Goal: Information Seeking & Learning: Learn about a topic

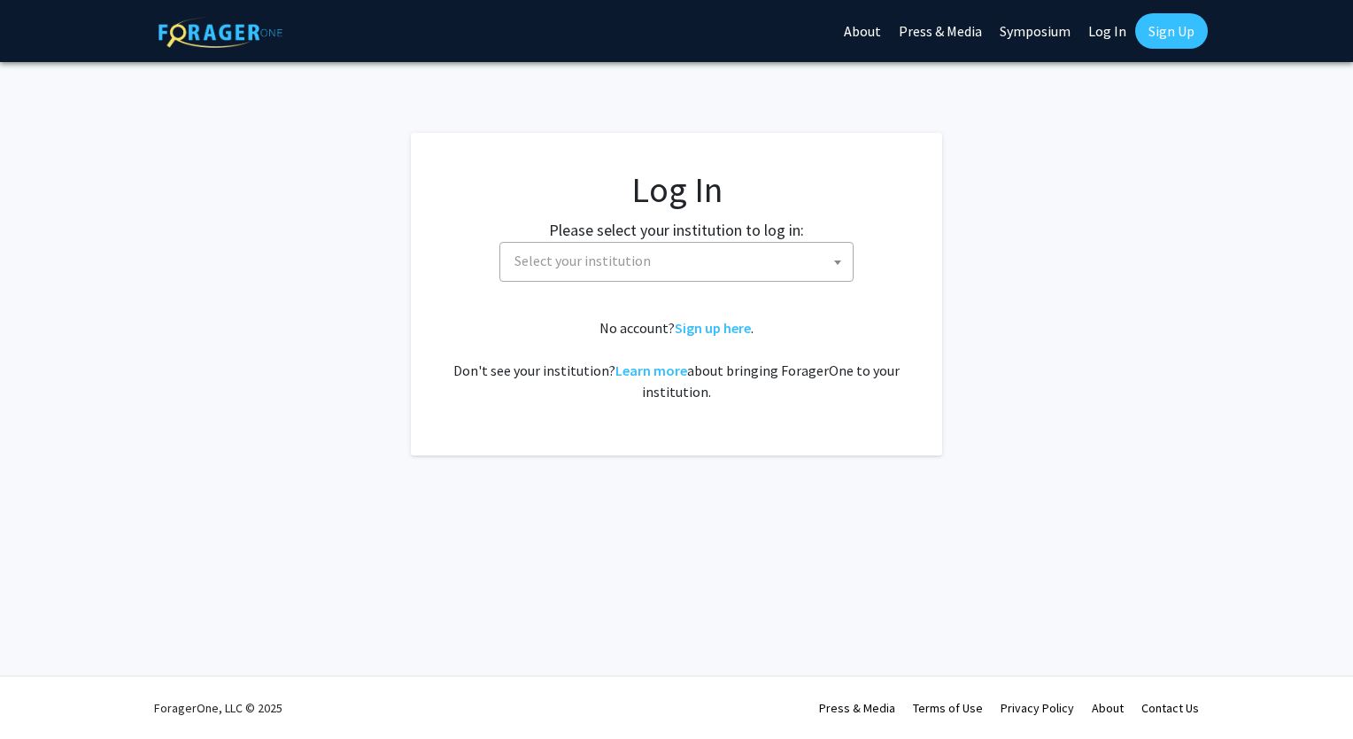
click at [1089, 28] on link "Log In" at bounding box center [1107, 31] width 56 height 62
click at [1095, 38] on link "Log In" at bounding box center [1107, 31] width 56 height 62
click at [799, 277] on span "Select your institution" at bounding box center [679, 261] width 345 height 36
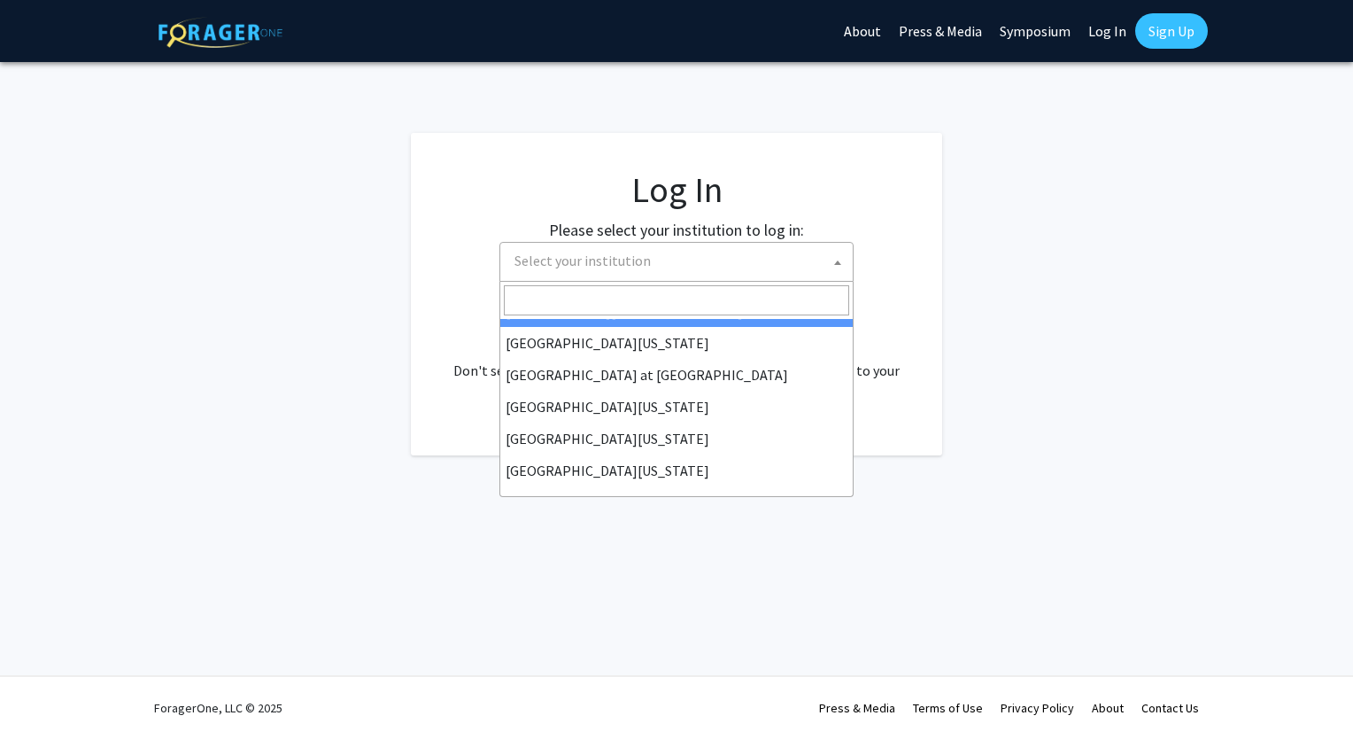
scroll to position [620, 0]
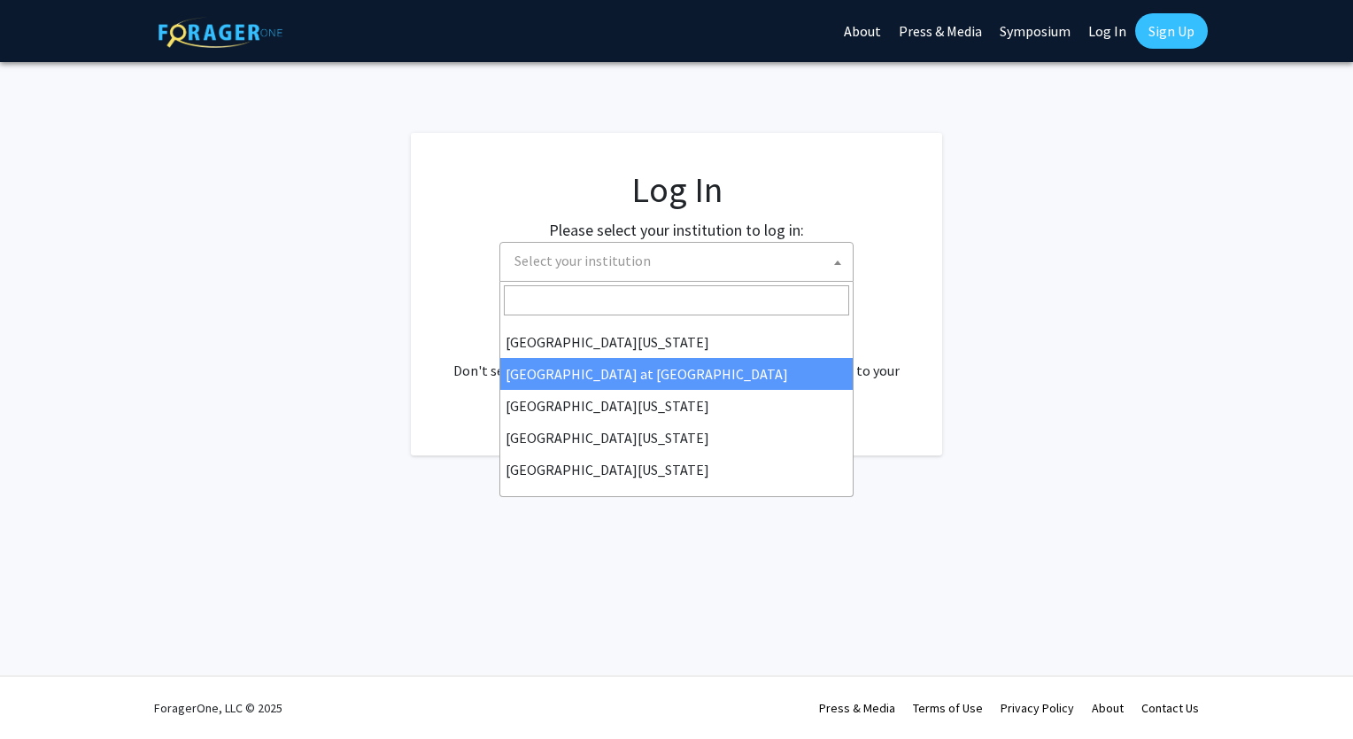
select select "18"
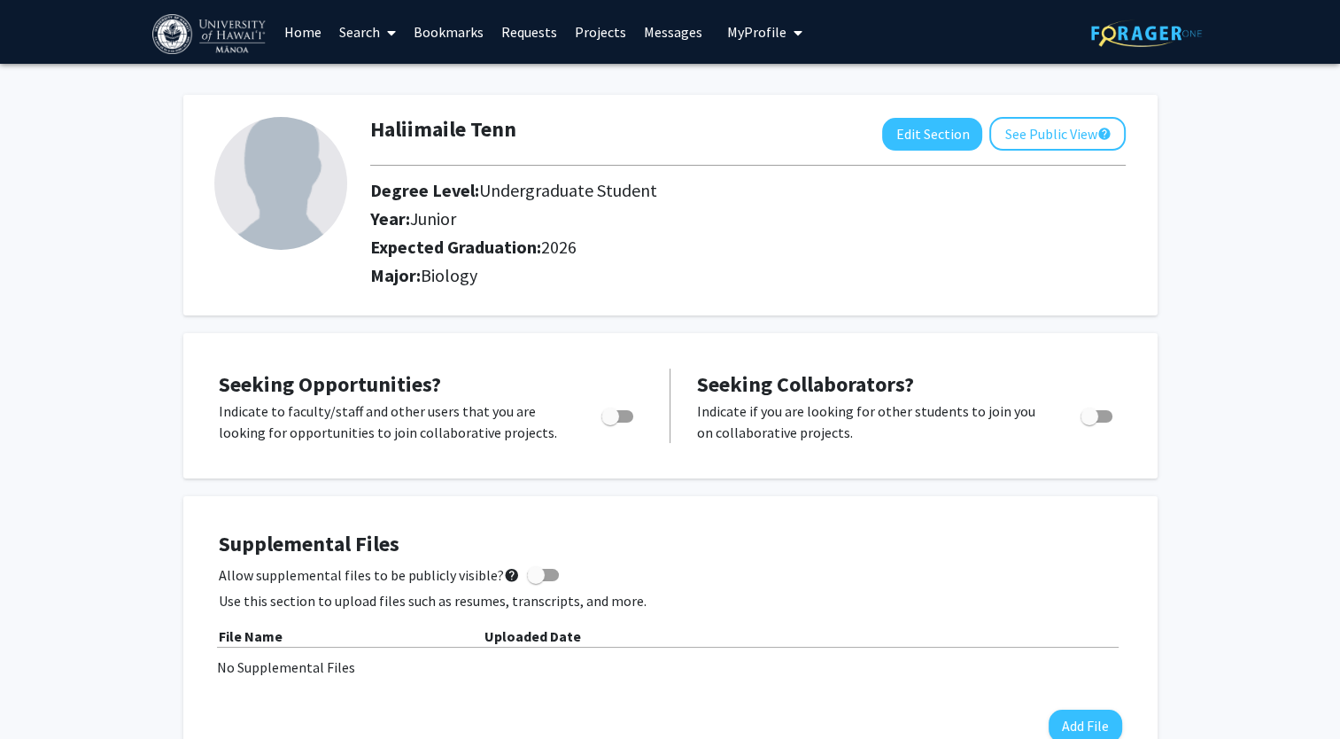
click at [463, 16] on link "Bookmarks" at bounding box center [449, 32] width 88 height 62
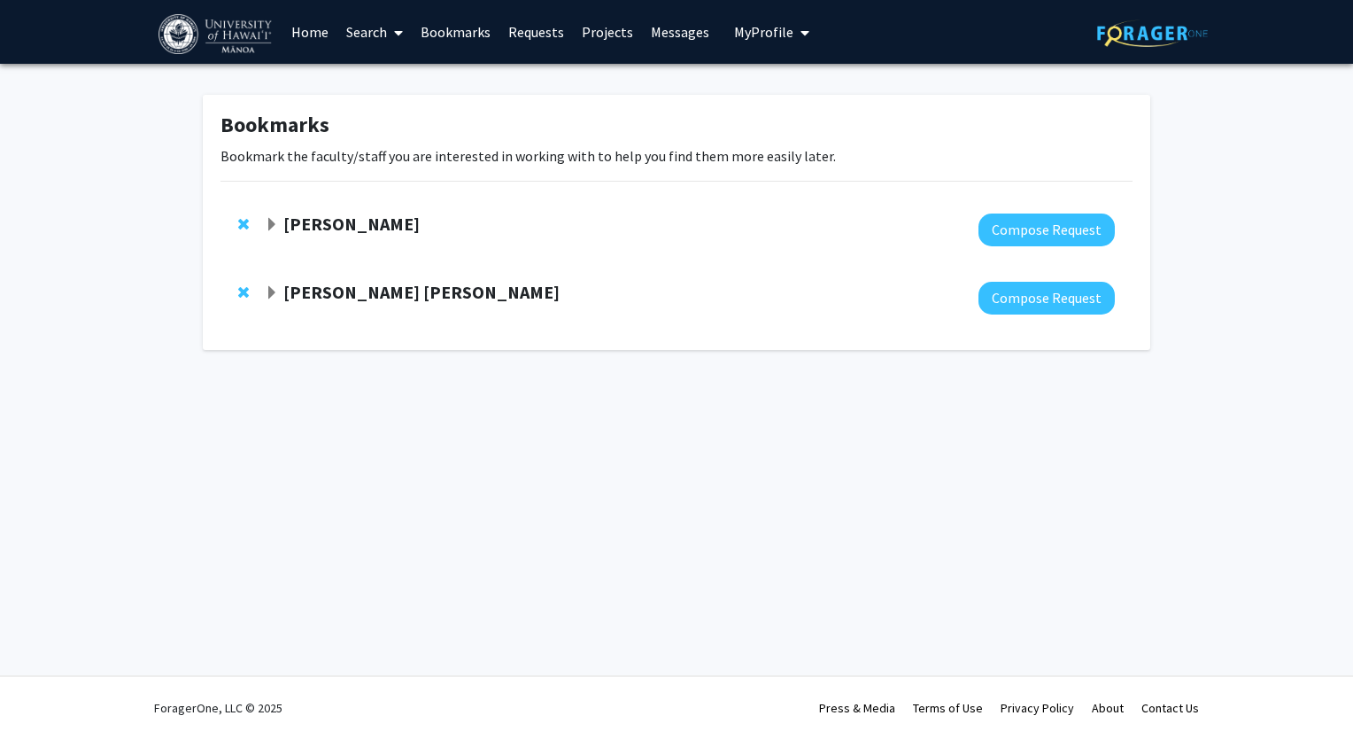
click at [383, 223] on strong "Ashley Rubin" at bounding box center [351, 224] width 136 height 22
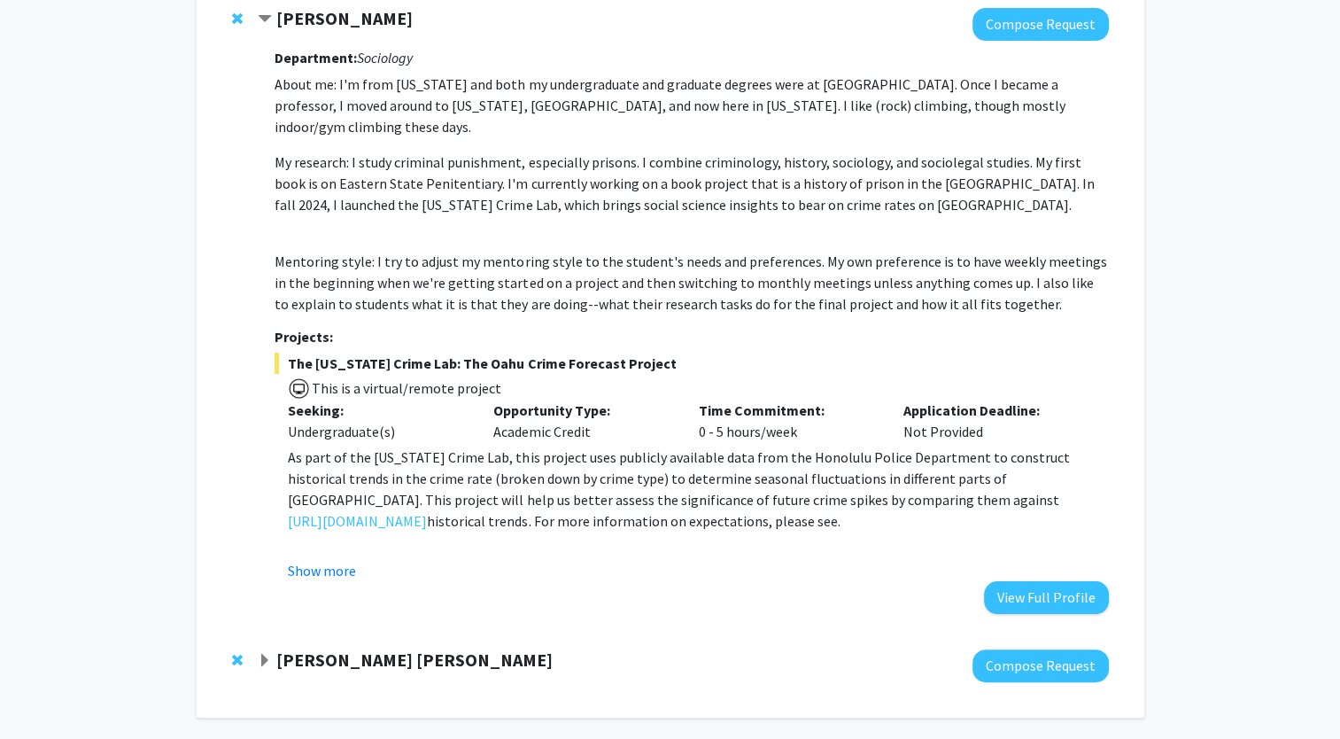
scroll to position [209, 0]
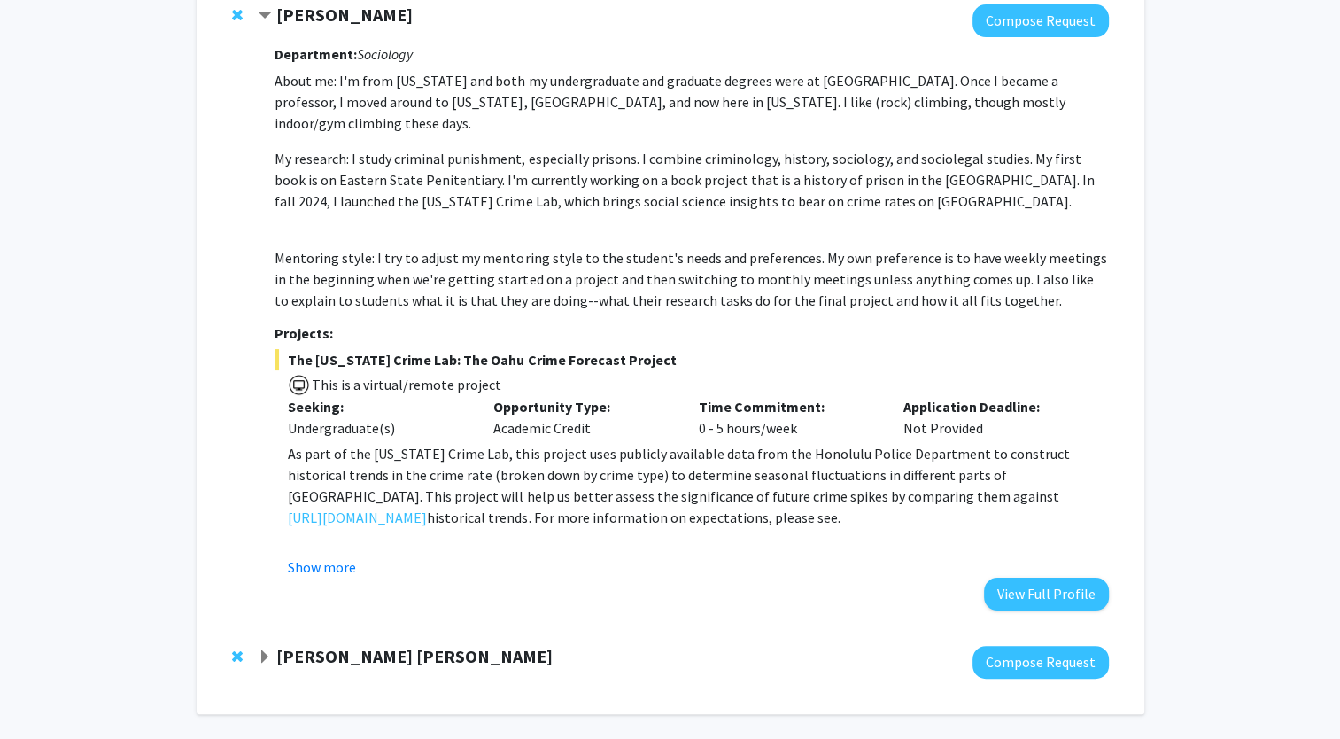
click at [408, 645] on strong "Rita Garcia Seoane" at bounding box center [414, 656] width 276 height 22
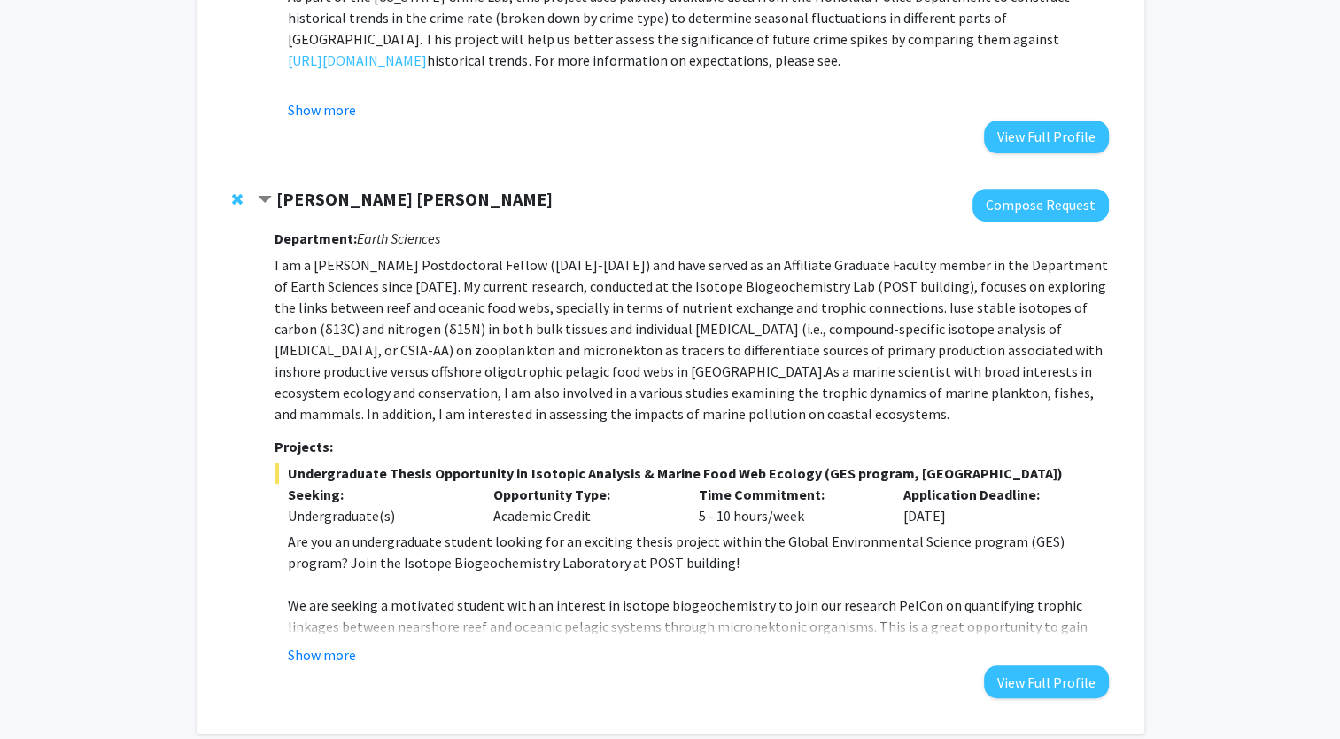
scroll to position [671, 0]
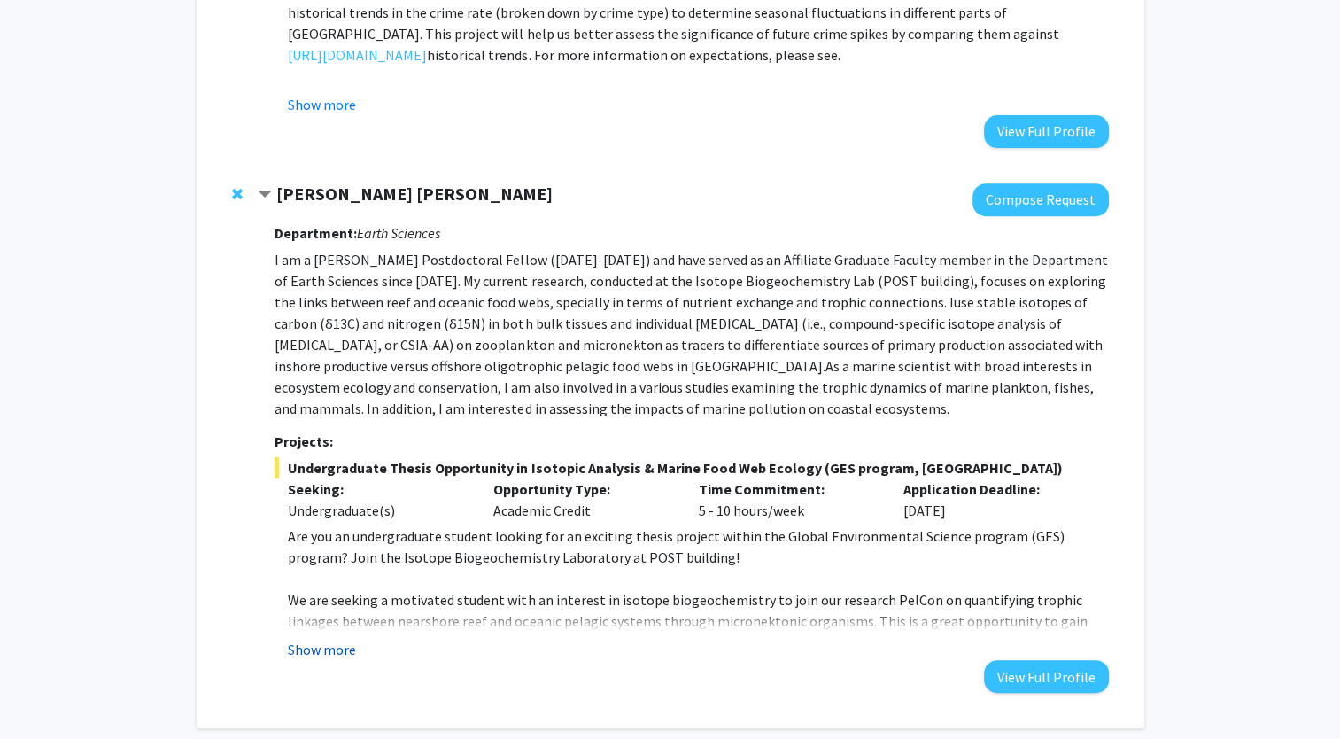
click at [337, 638] on button "Show more" at bounding box center [322, 648] width 68 height 21
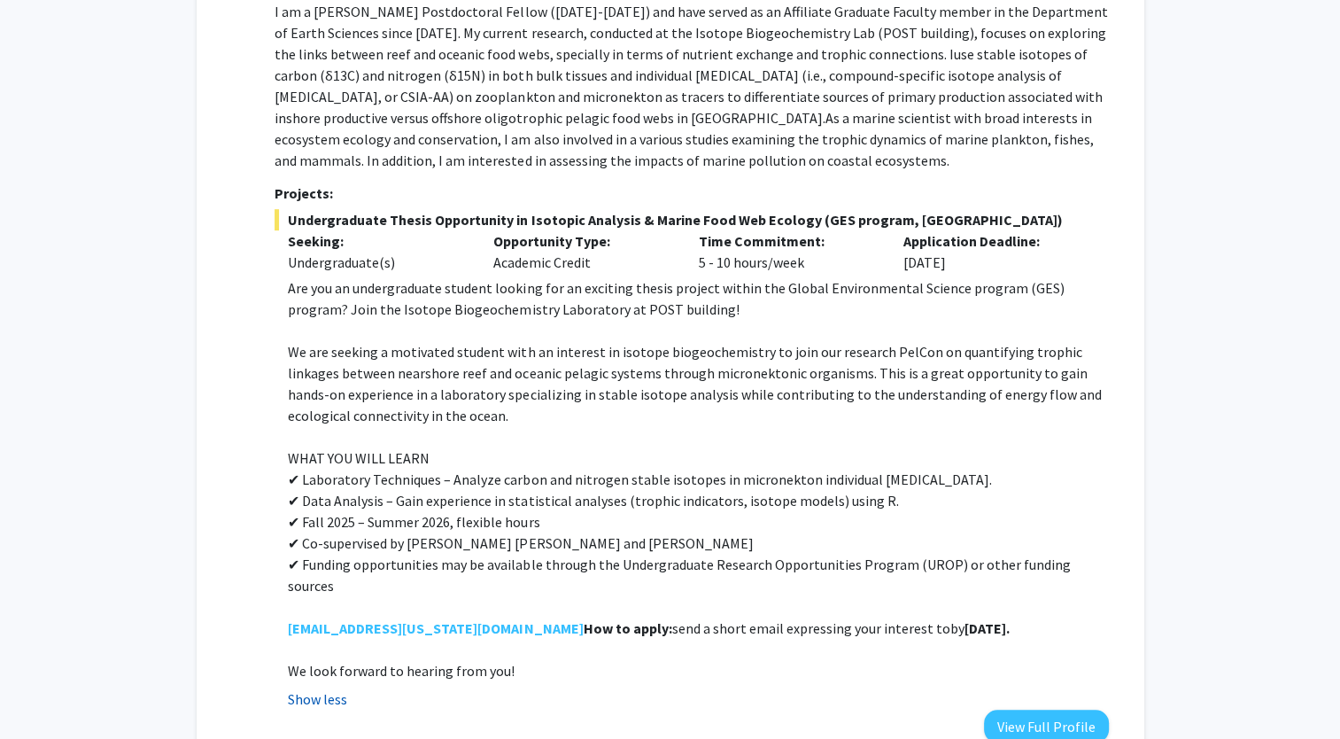
scroll to position [920, 0]
click at [543, 553] on p "✔ Funding opportunities may be available through the Undergraduate Research Opp…" at bounding box center [698, 574] width 820 height 43
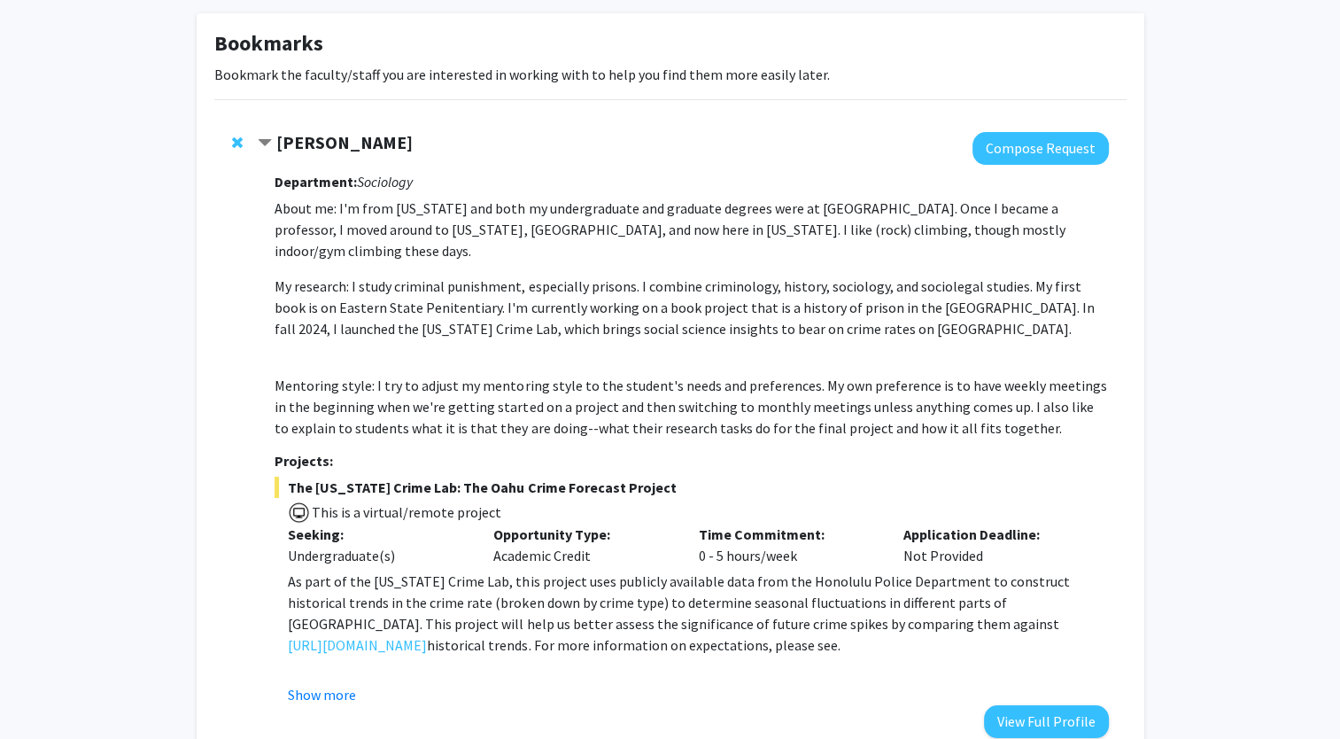
scroll to position [0, 0]
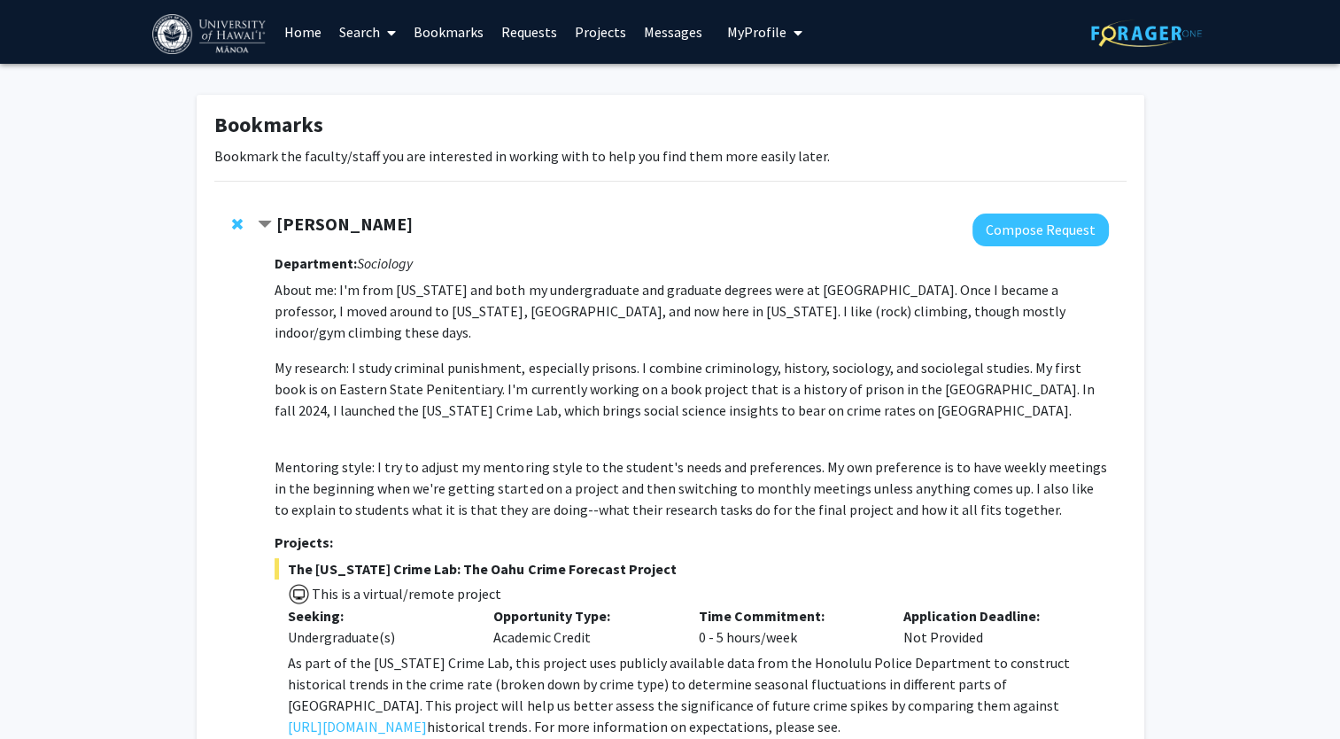
click at [374, 41] on link "Search" at bounding box center [367, 32] width 74 height 62
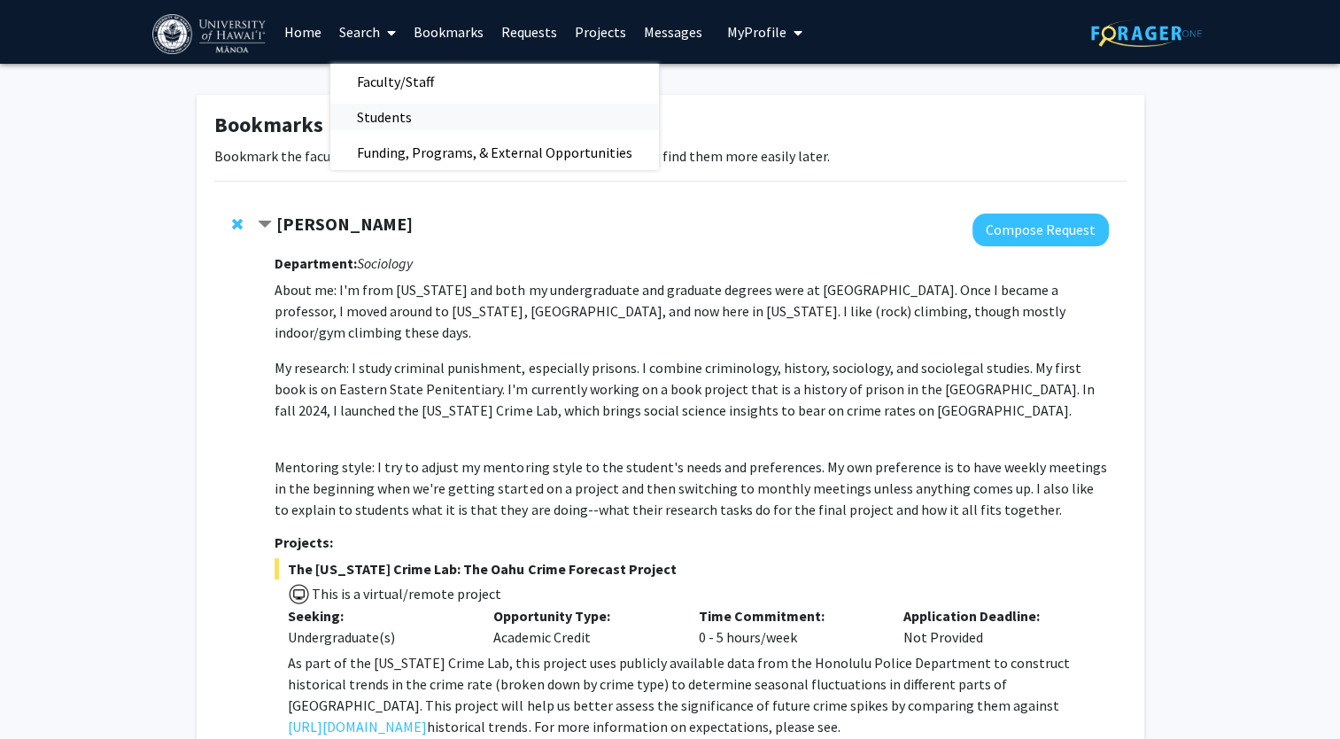
click at [372, 110] on span "Students" at bounding box center [384, 116] width 108 height 35
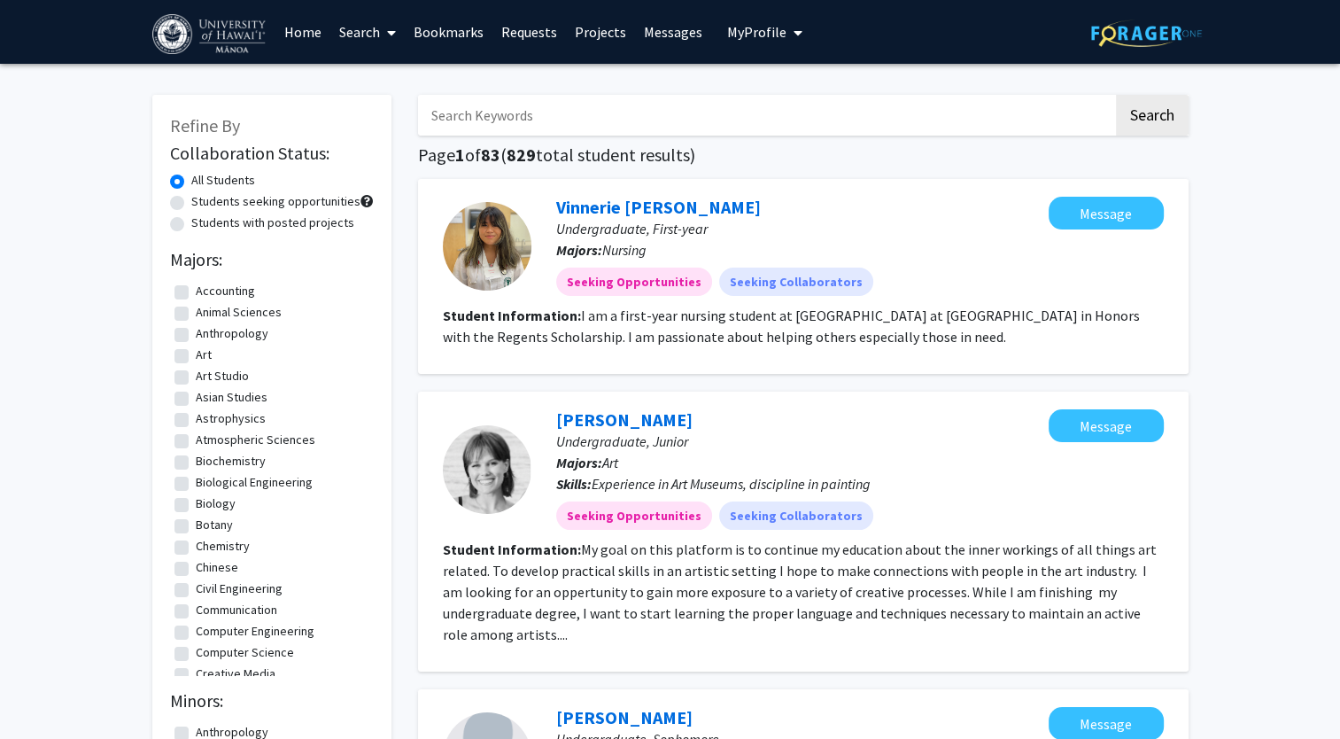
click at [391, 44] on span at bounding box center [388, 33] width 16 height 62
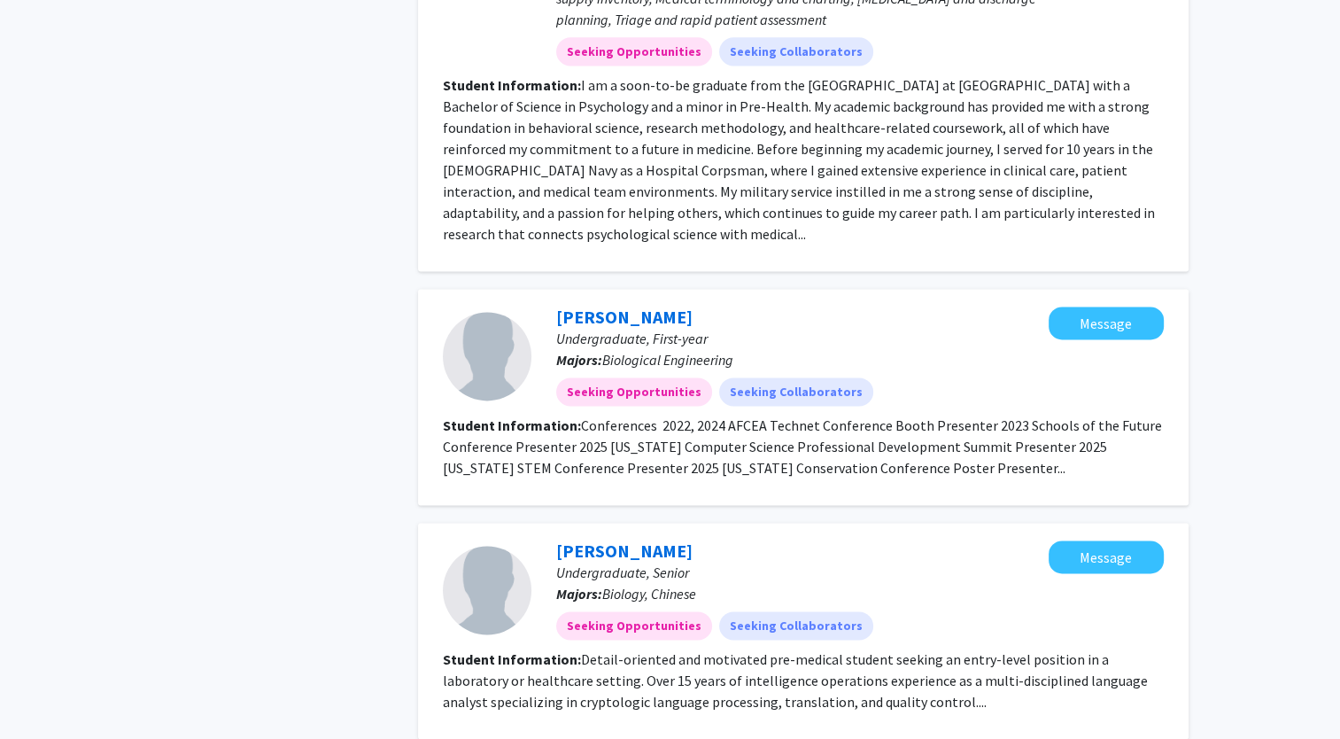
scroll to position [2550, 0]
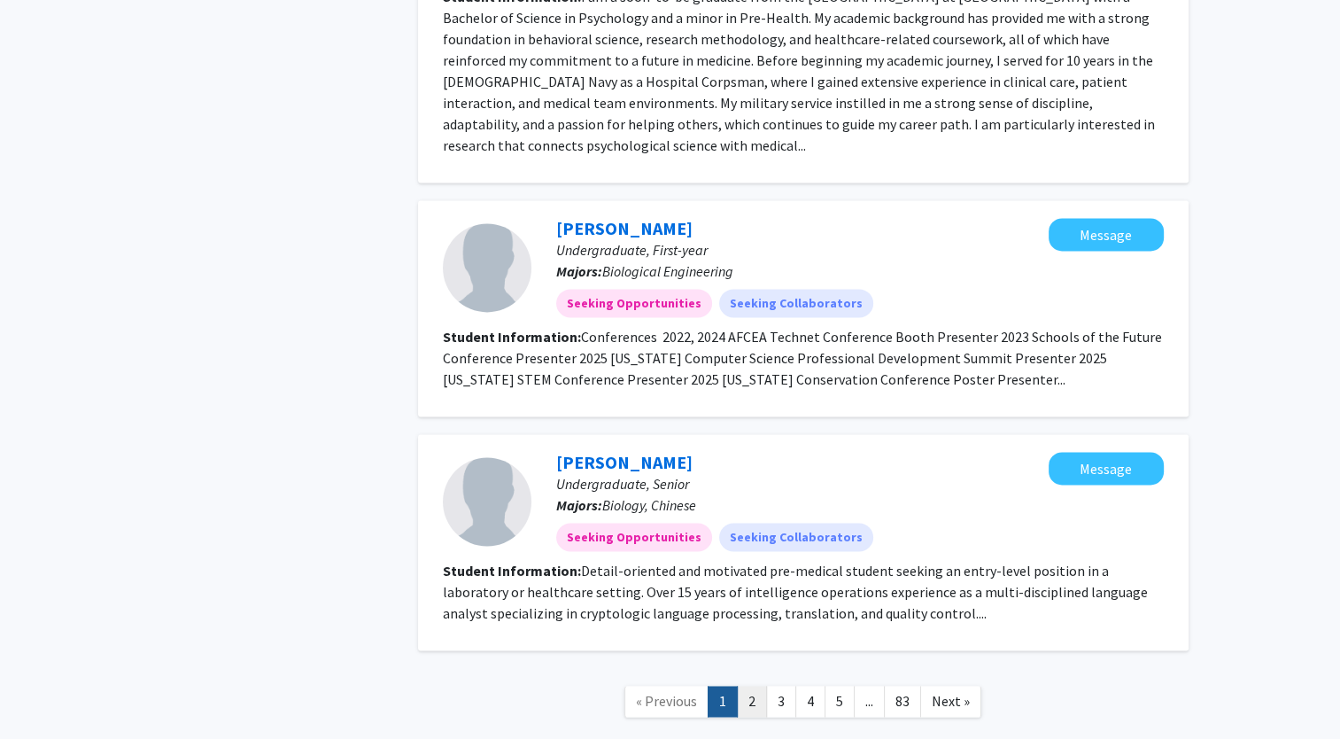
click at [761, 685] on link "2" at bounding box center [752, 700] width 30 height 31
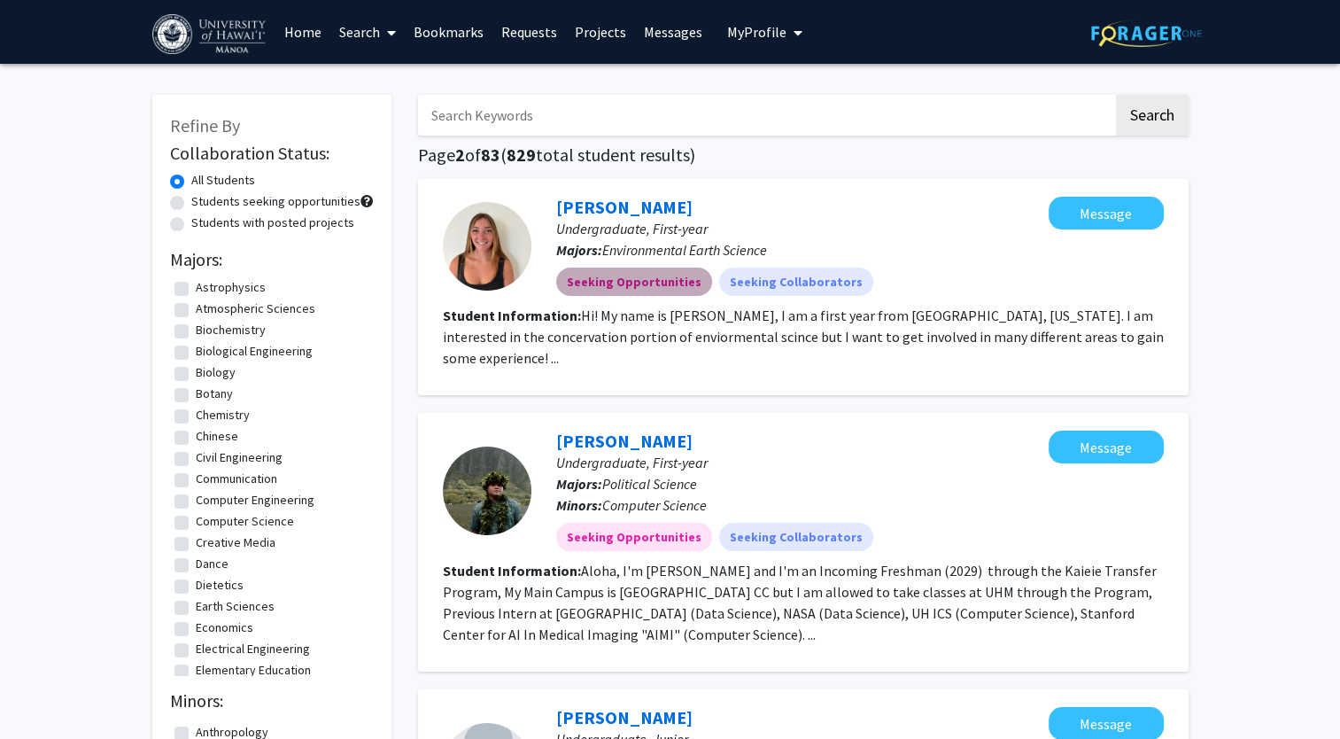
click at [680, 275] on mat-chip "Seeking Opportunities" at bounding box center [634, 281] width 156 height 28
